Goal: Use online tool/utility: Utilize a website feature to perform a specific function

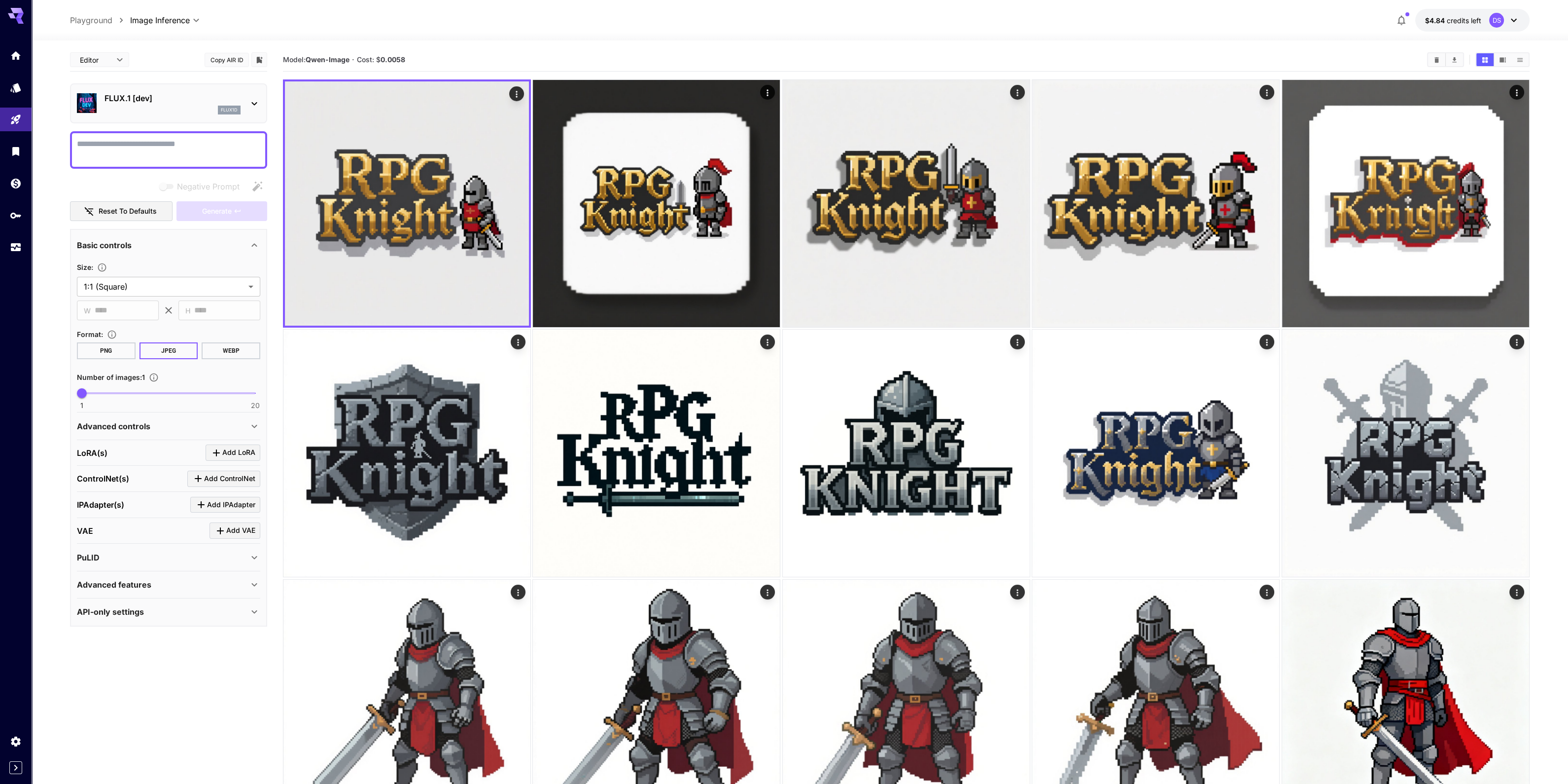
click at [150, 103] on p "FLUX.1 [dev]" at bounding box center [172, 98] width 136 height 12
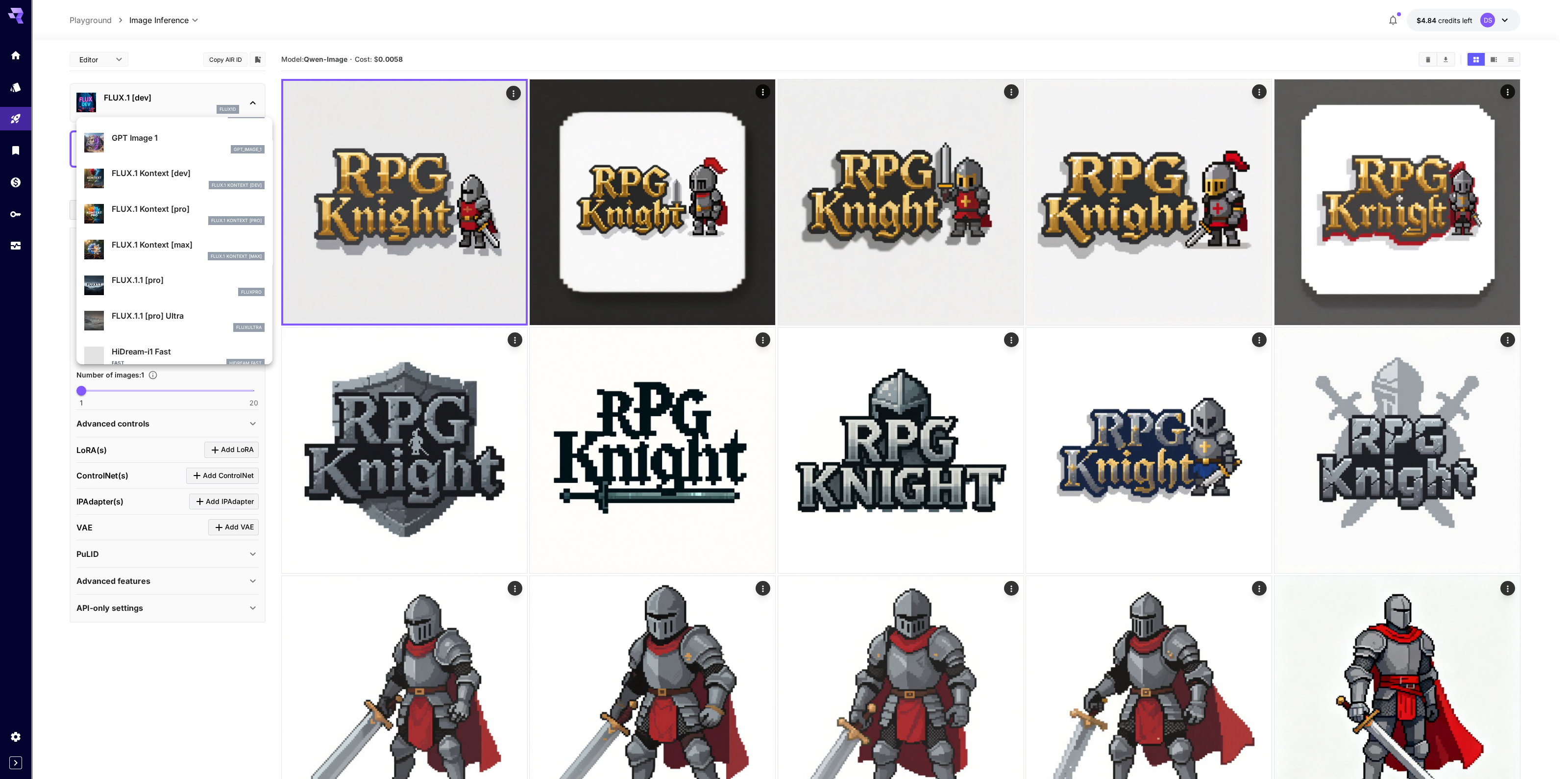
scroll to position [613, 0]
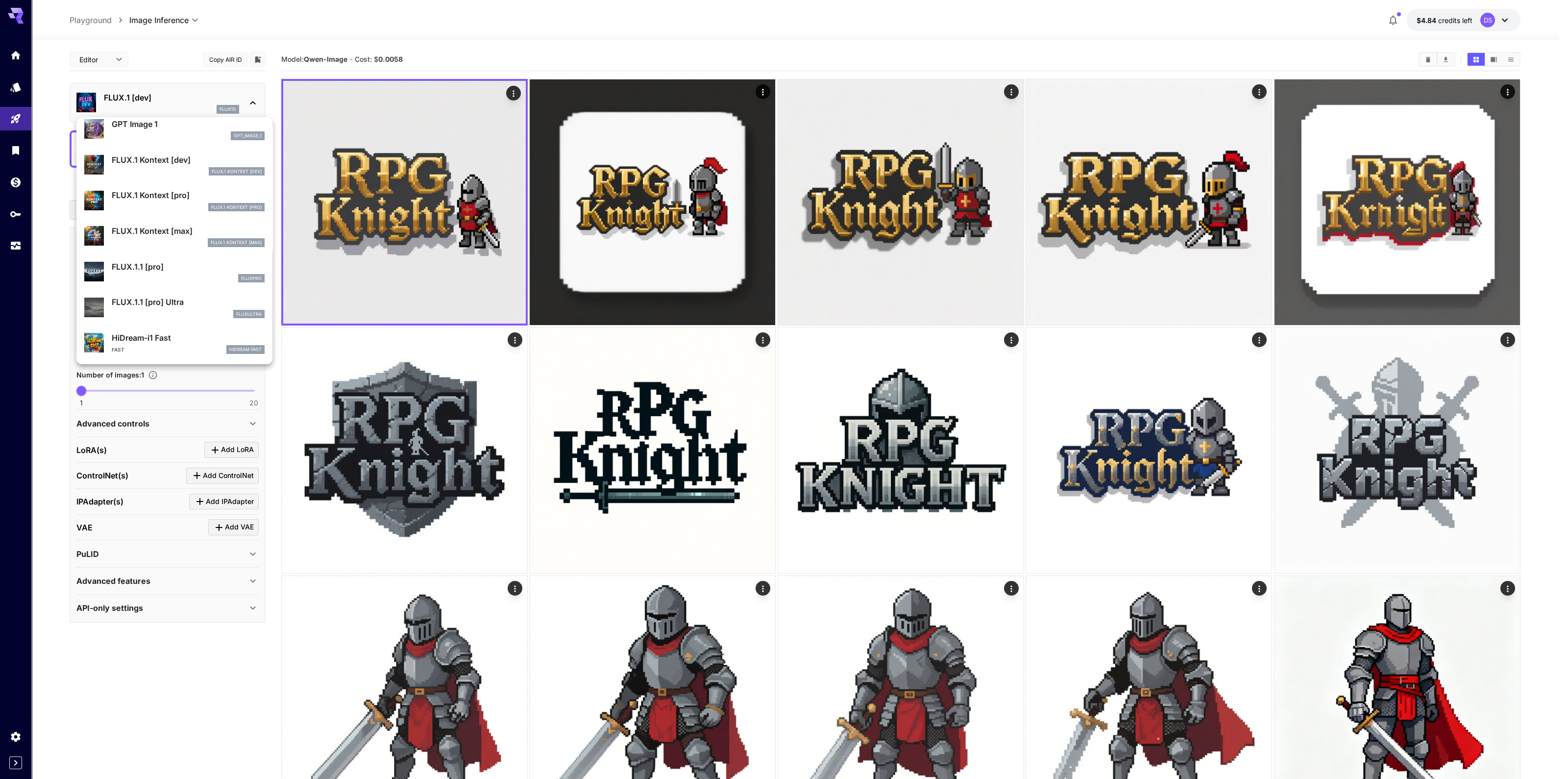
click at [183, 712] on div at bounding box center [784, 390] width 1568 height 779
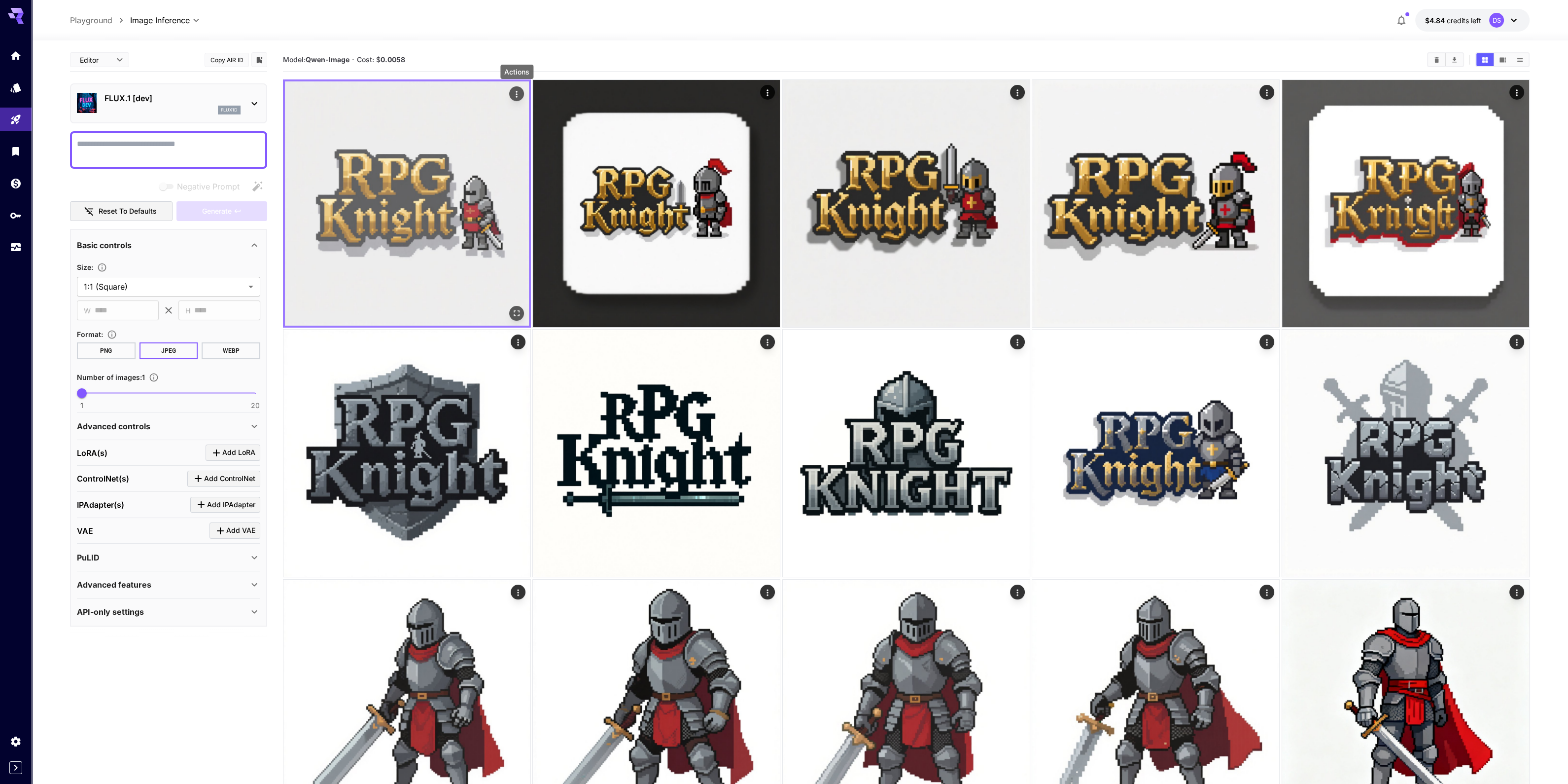
click at [513, 89] on icon "Actions" at bounding box center [517, 94] width 10 height 10
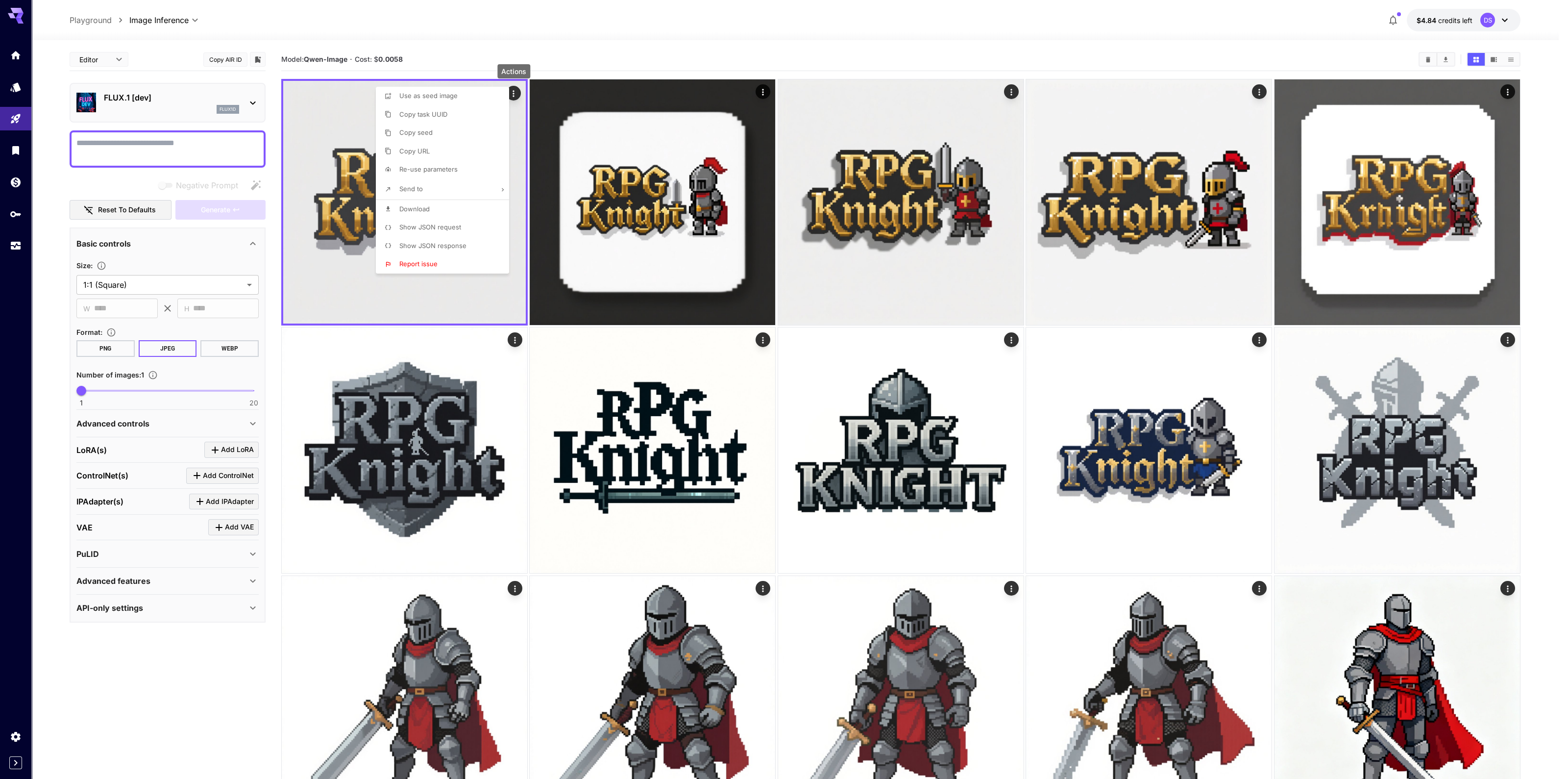
click at [438, 183] on li "Send to" at bounding box center [446, 188] width 139 height 21
click at [334, 190] on li "Remove Background" at bounding box center [313, 188] width 139 height 19
type input "**********"
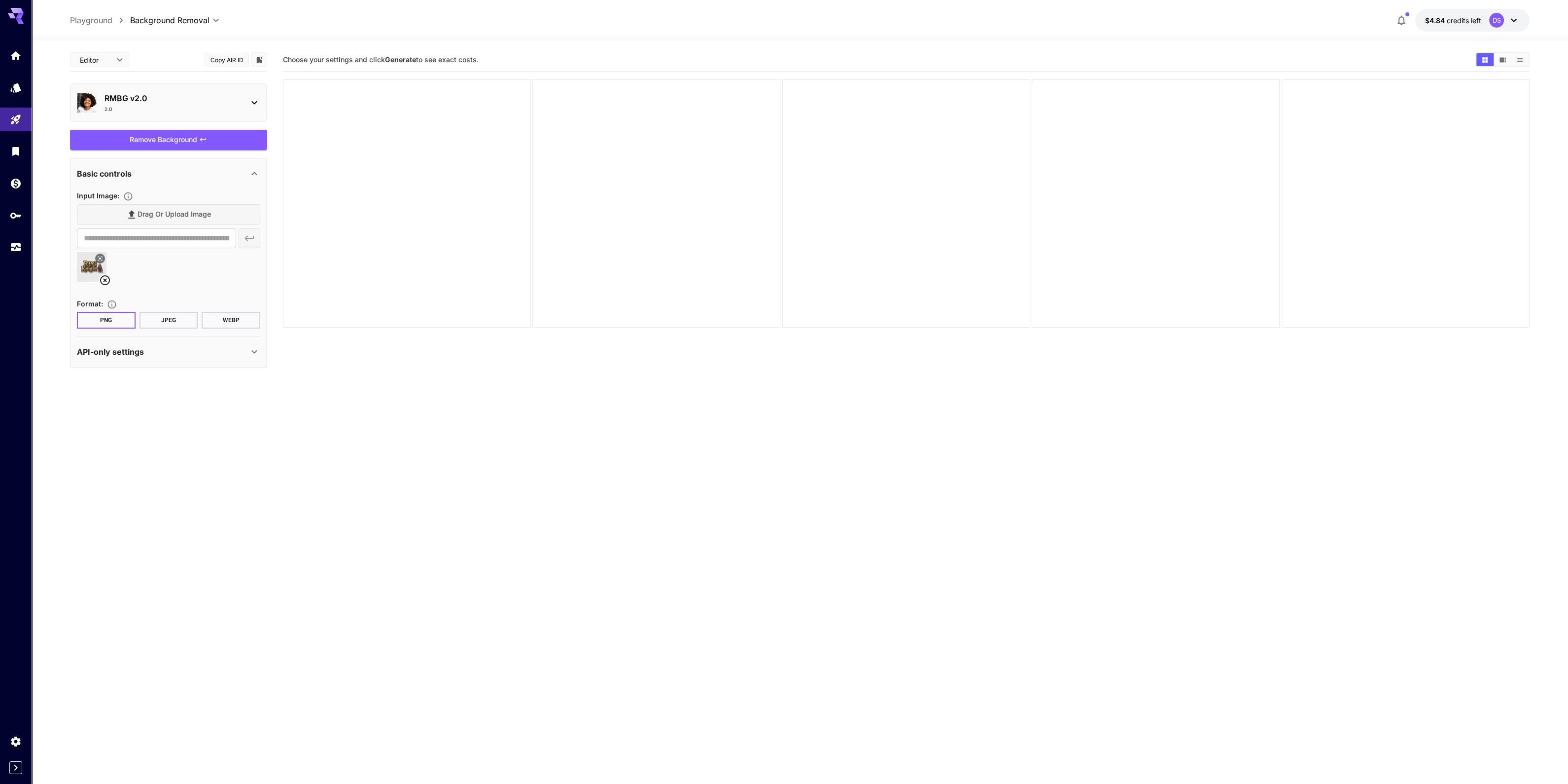
click at [101, 277] on icon at bounding box center [105, 280] width 12 height 12
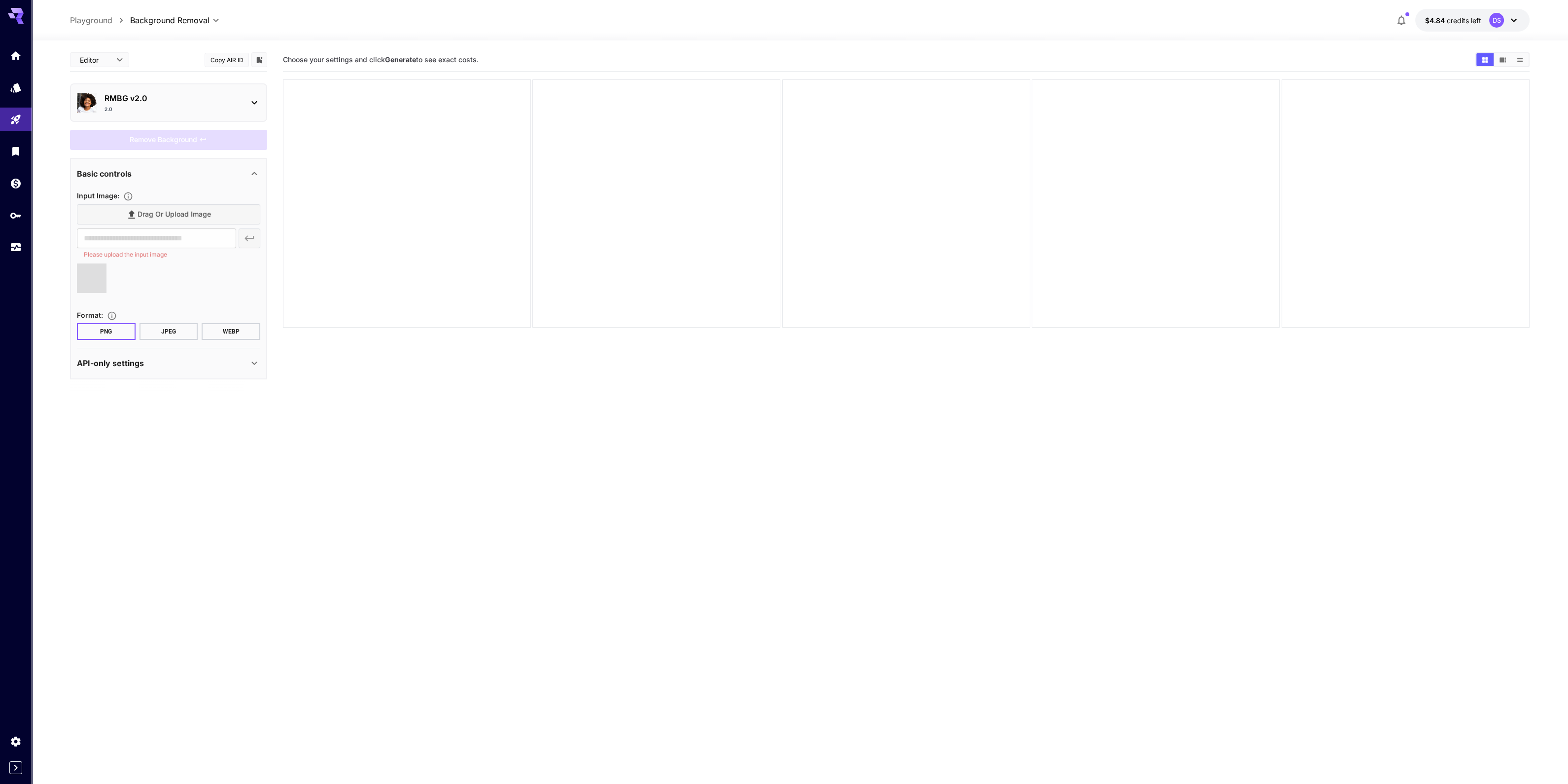
type input "**********"
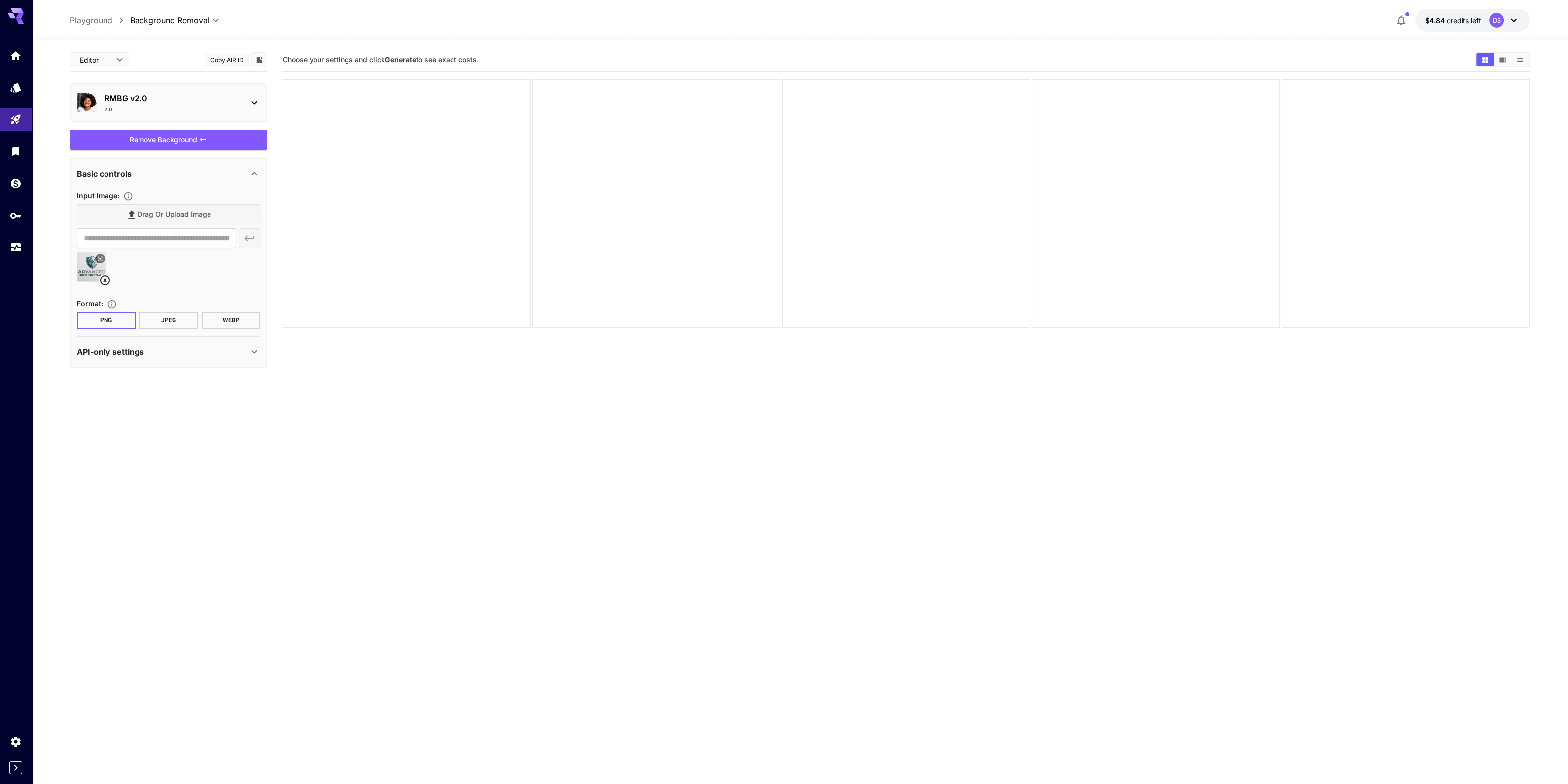
click at [97, 320] on button "PNG" at bounding box center [106, 320] width 58 height 16
click at [210, 141] on div "Remove Background" at bounding box center [169, 139] width 197 height 20
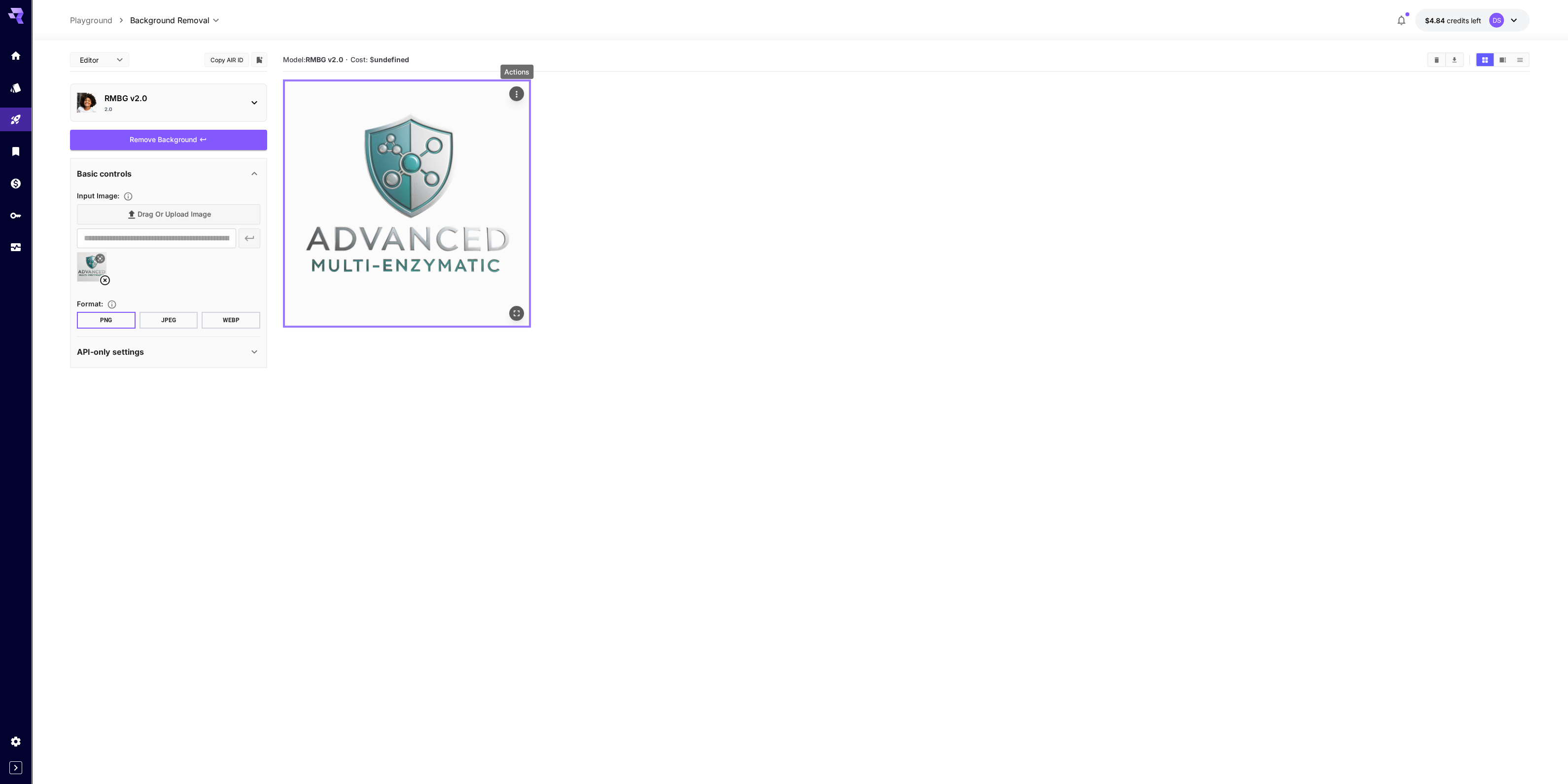
click at [518, 88] on div "Actions" at bounding box center [517, 93] width 10 height 12
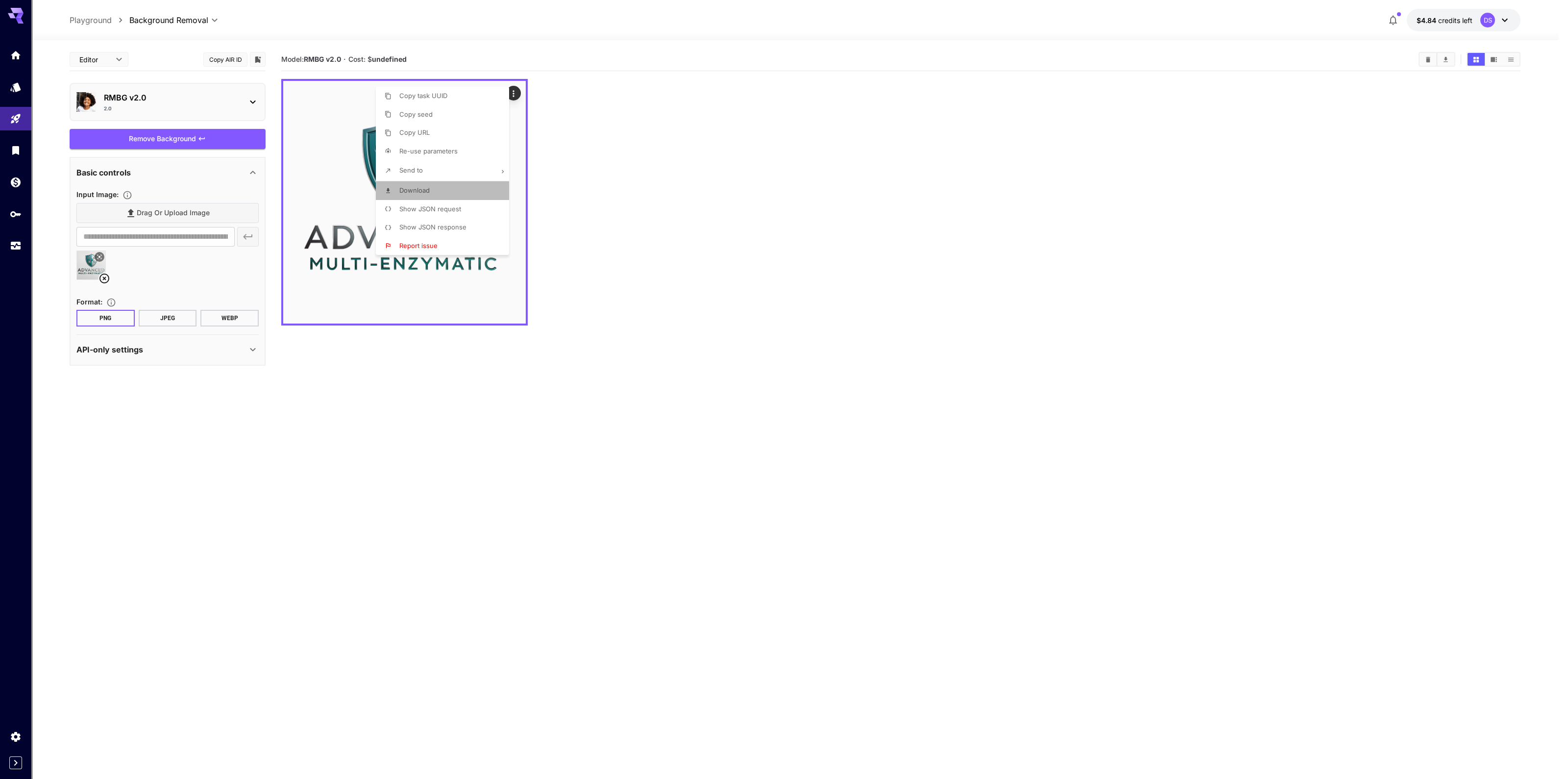
click at [424, 191] on span "Download" at bounding box center [415, 190] width 31 height 8
click at [799, 331] on div at bounding box center [784, 390] width 1568 height 779
